Goal: Information Seeking & Learning: Learn about a topic

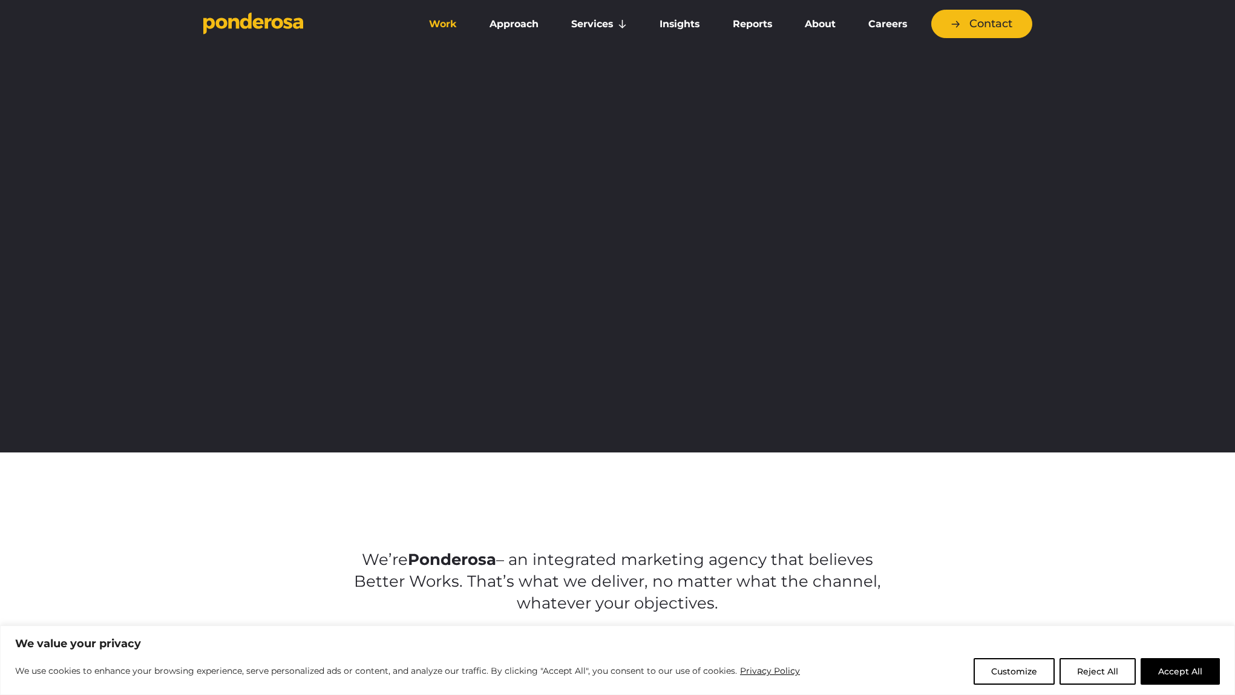
click at [439, 20] on link "Work" at bounding box center [443, 23] width 56 height 25
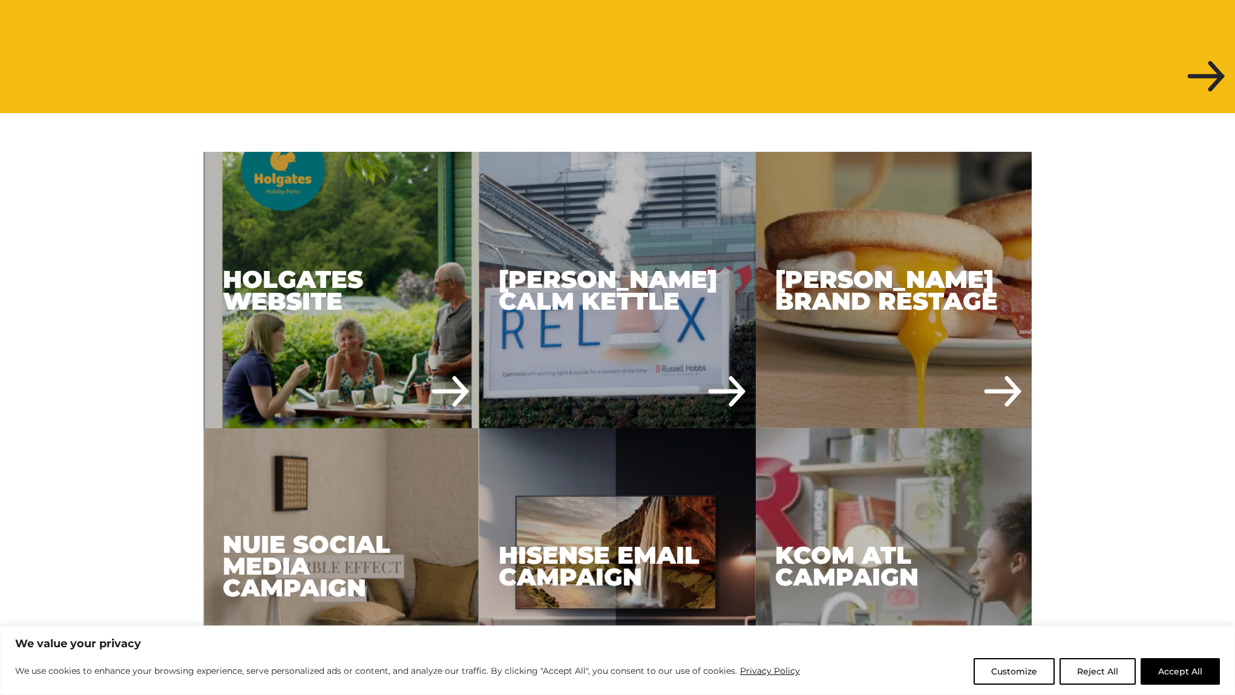
scroll to position [566, 0]
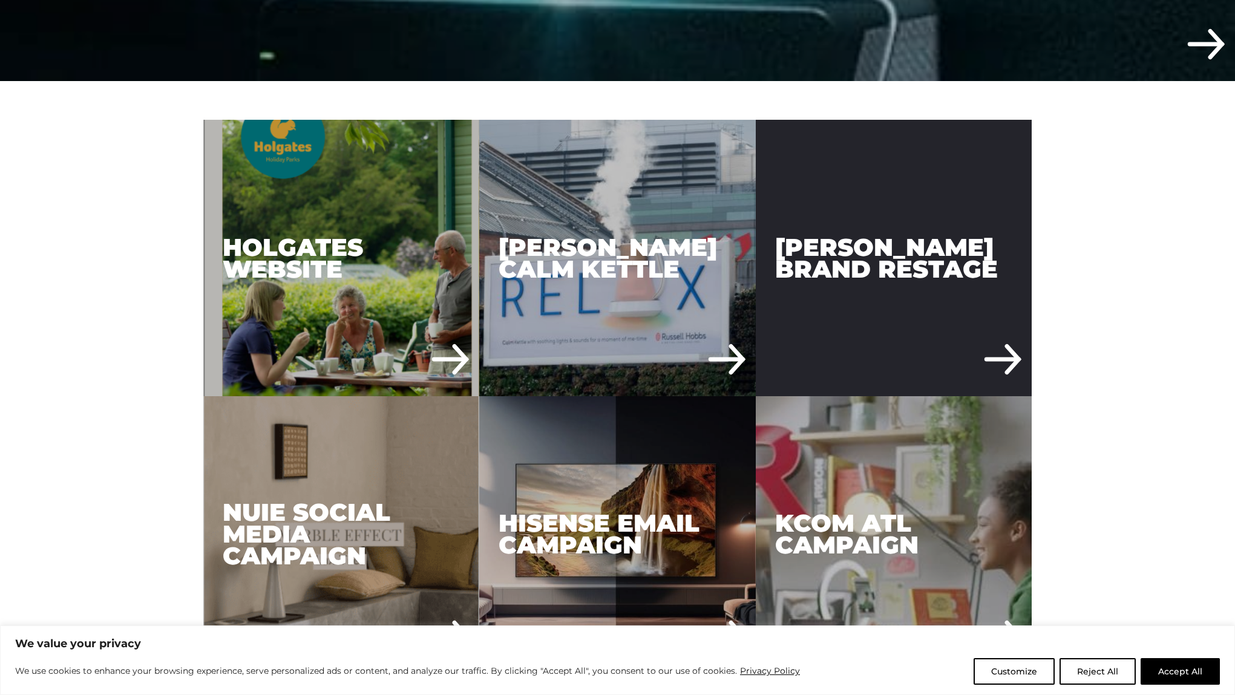
click at [983, 281] on div "[PERSON_NAME] Brand Restage" at bounding box center [894, 258] width 276 height 276
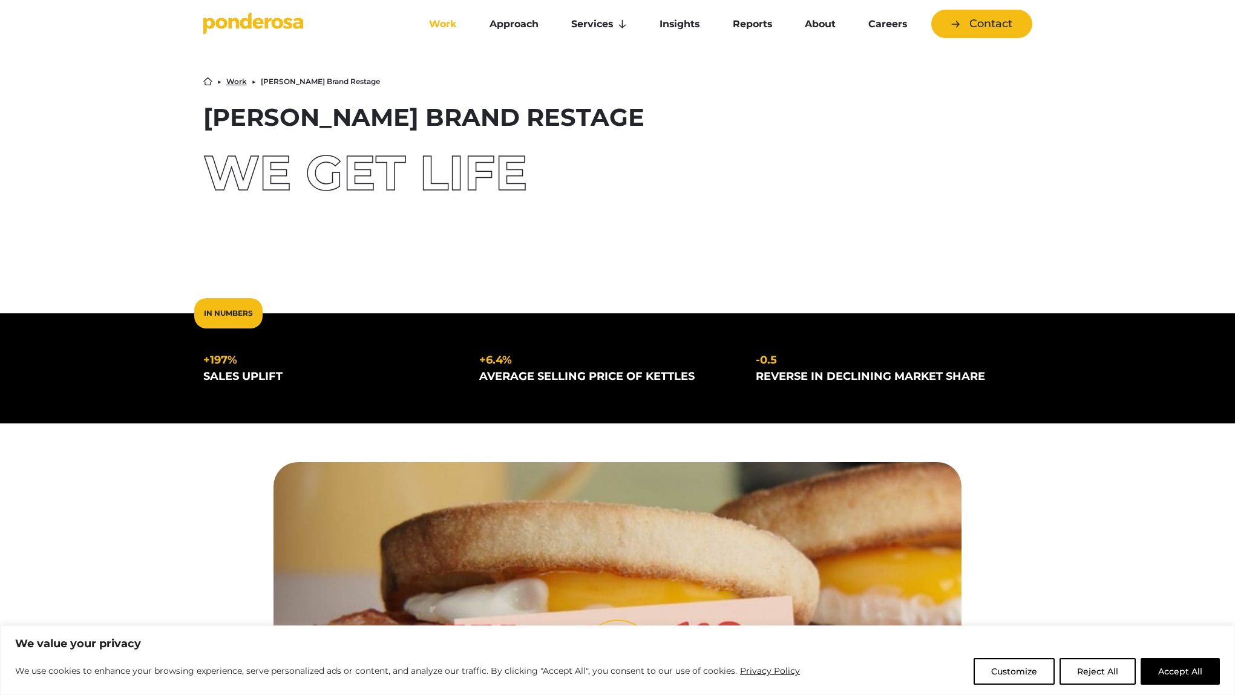
click at [439, 22] on link "Work" at bounding box center [443, 23] width 56 height 25
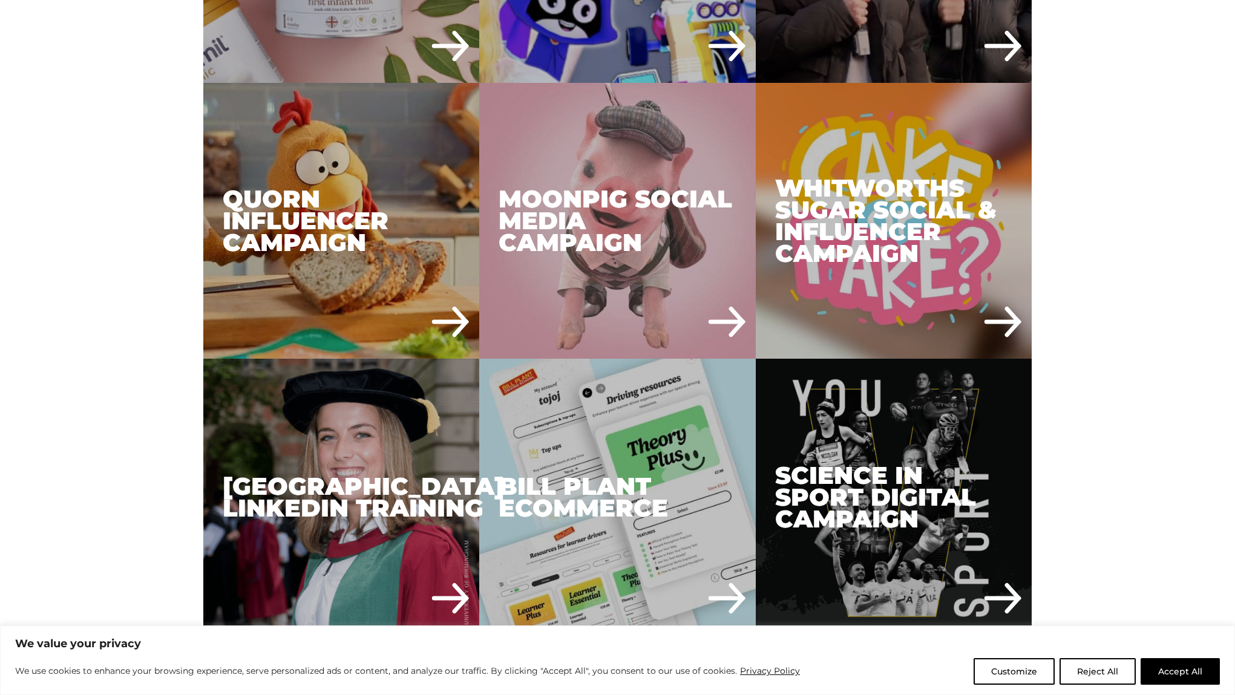
scroll to position [2201, 0]
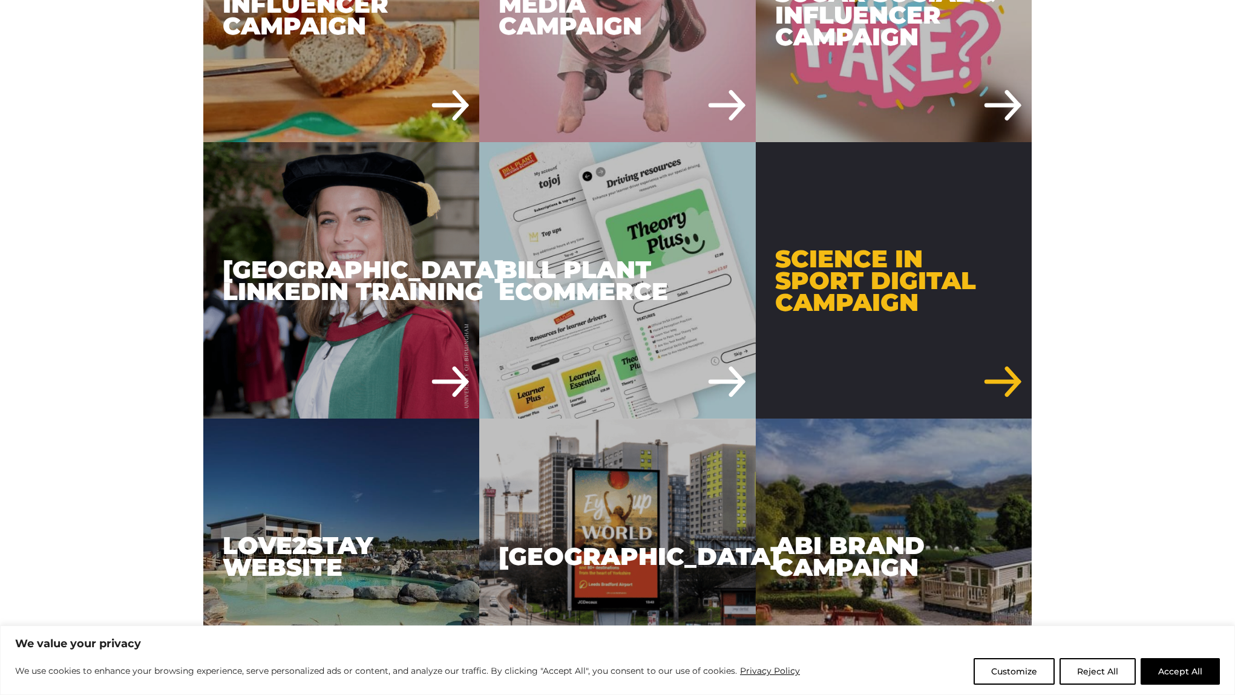
click at [912, 269] on div "Science in Sport Digital Campaign" at bounding box center [894, 280] width 276 height 276
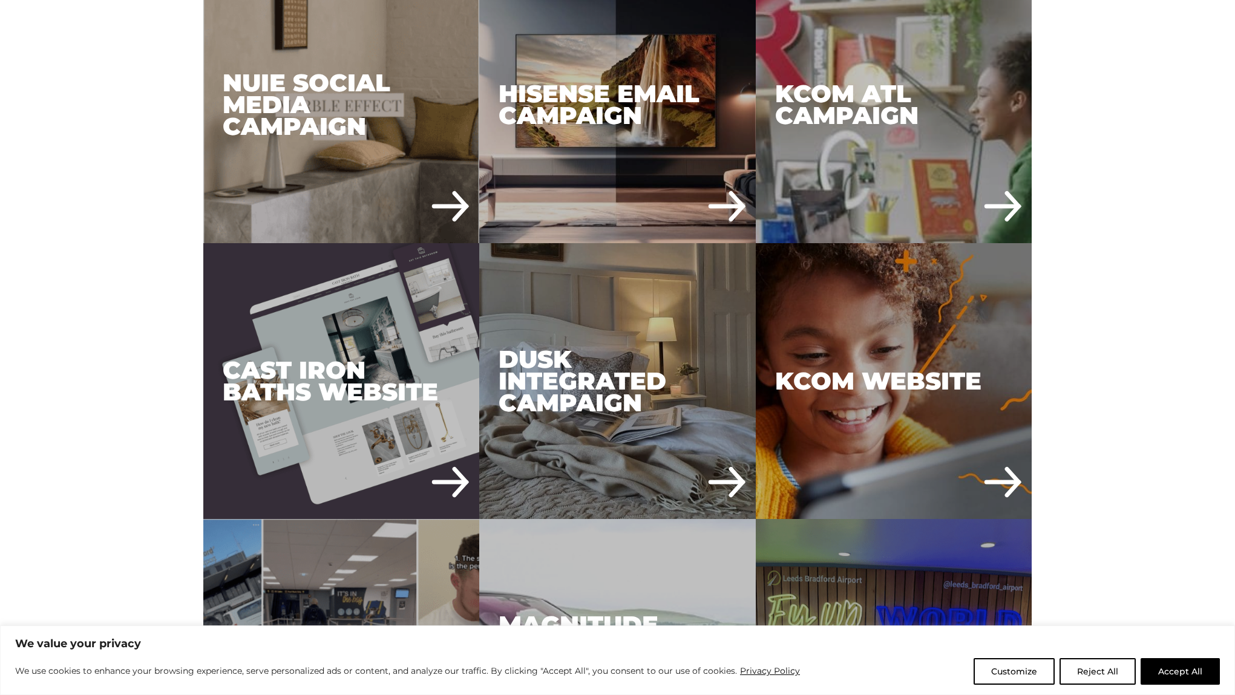
scroll to position [0, 0]
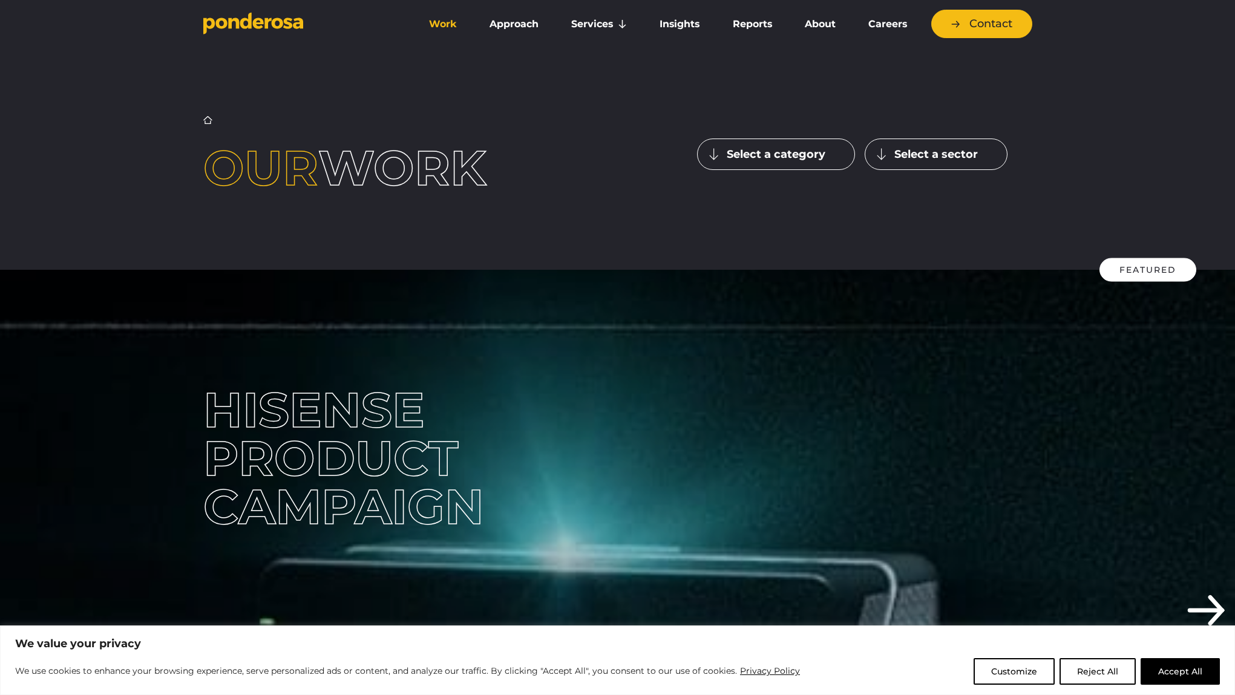
click at [442, 27] on link "Work" at bounding box center [443, 23] width 56 height 25
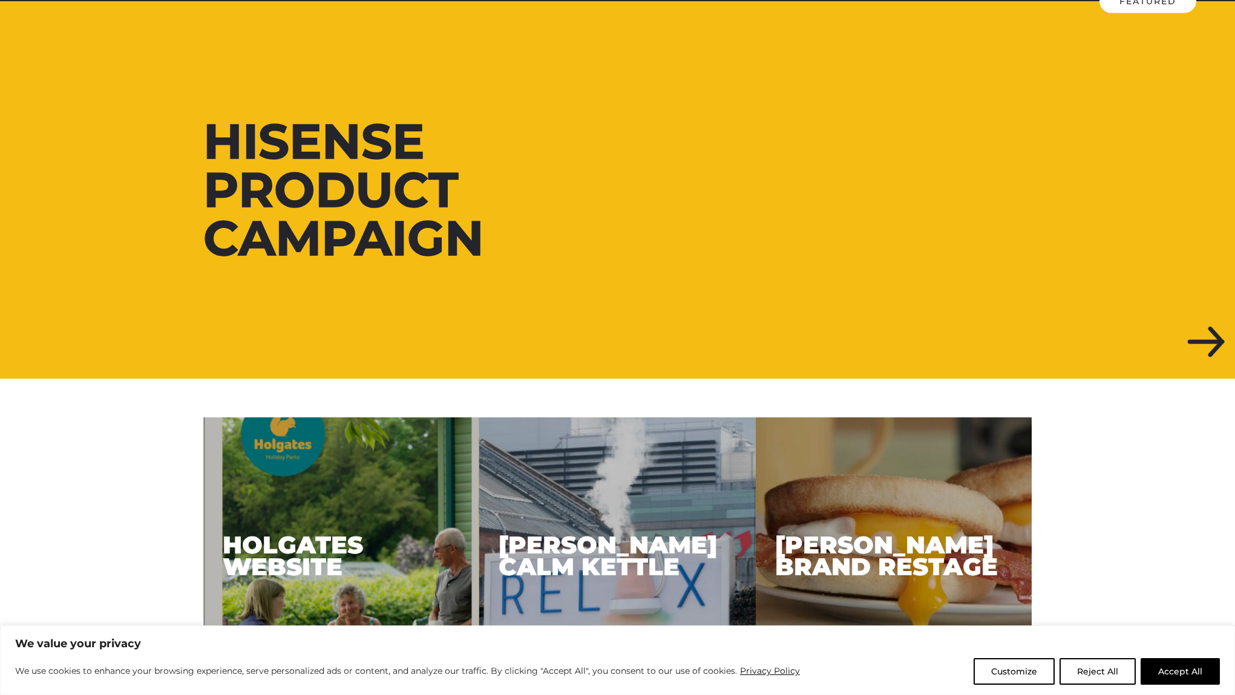
scroll to position [592, 0]
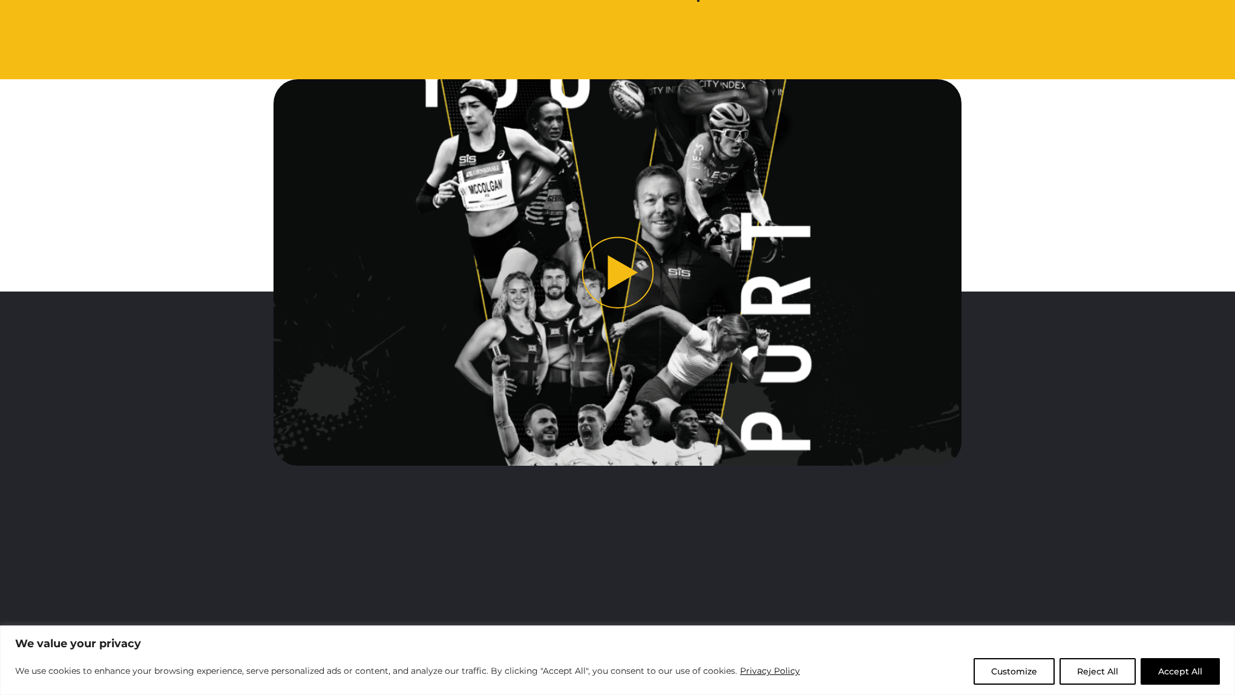
scroll to position [3098, 0]
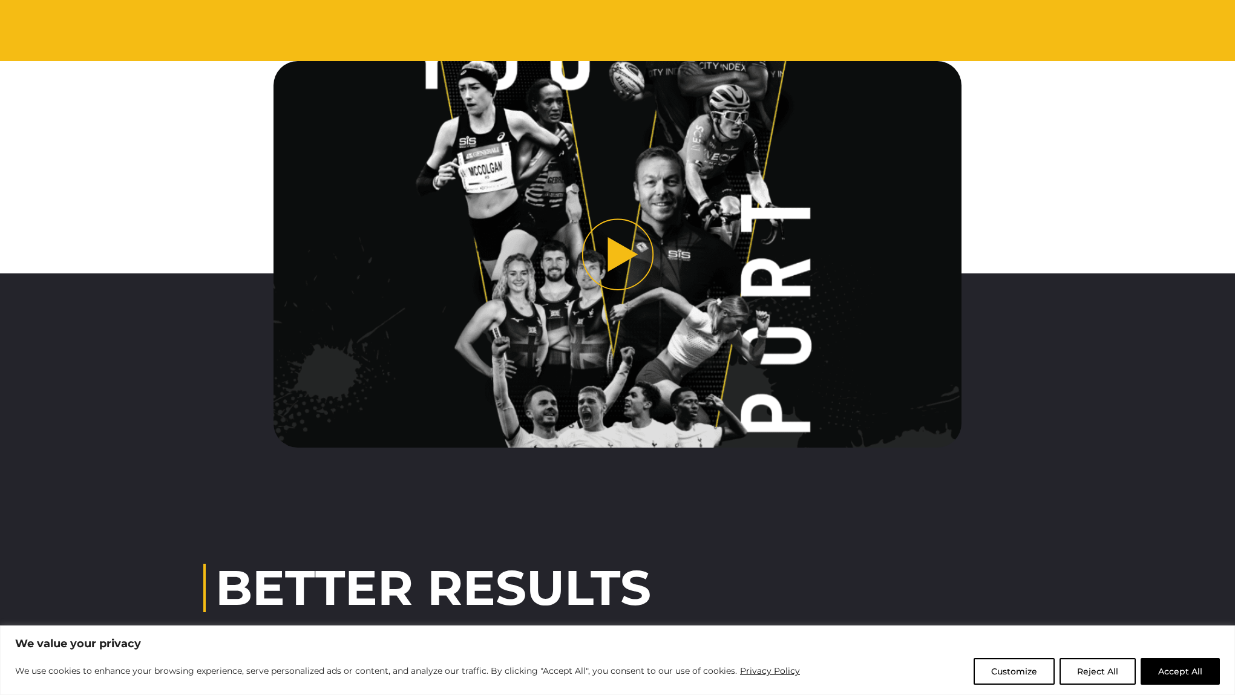
click at [612, 256] on button "Play video" at bounding box center [617, 254] width 688 height 387
click at [619, 259] on button "Play video" at bounding box center [617, 254] width 688 height 387
click at [615, 282] on button "Play video" at bounding box center [617, 254] width 688 height 387
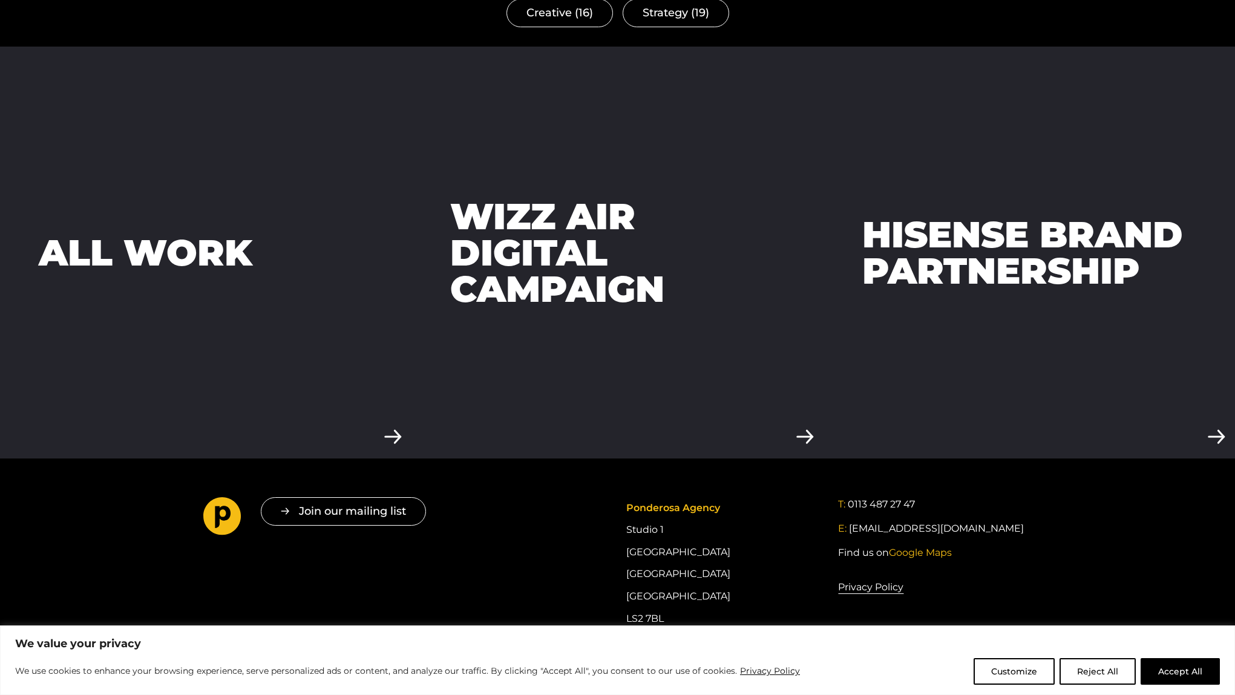
scroll to position [4083, 0]
